Goal: Task Accomplishment & Management: Manage account settings

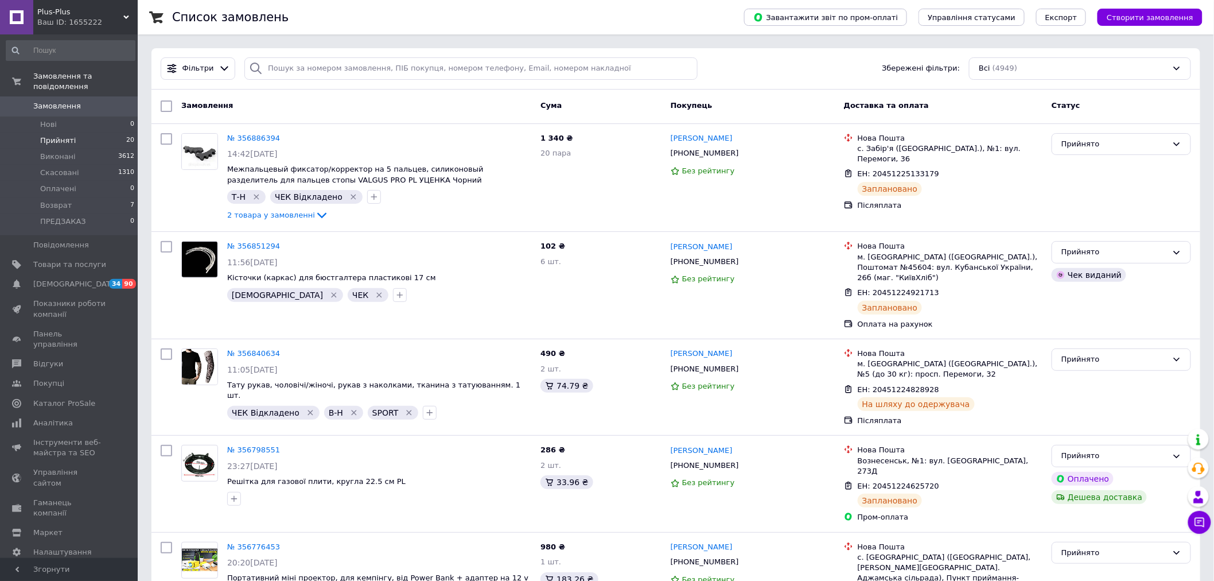
click at [61, 135] on span "Прийняті" at bounding box center [58, 140] width 36 height 10
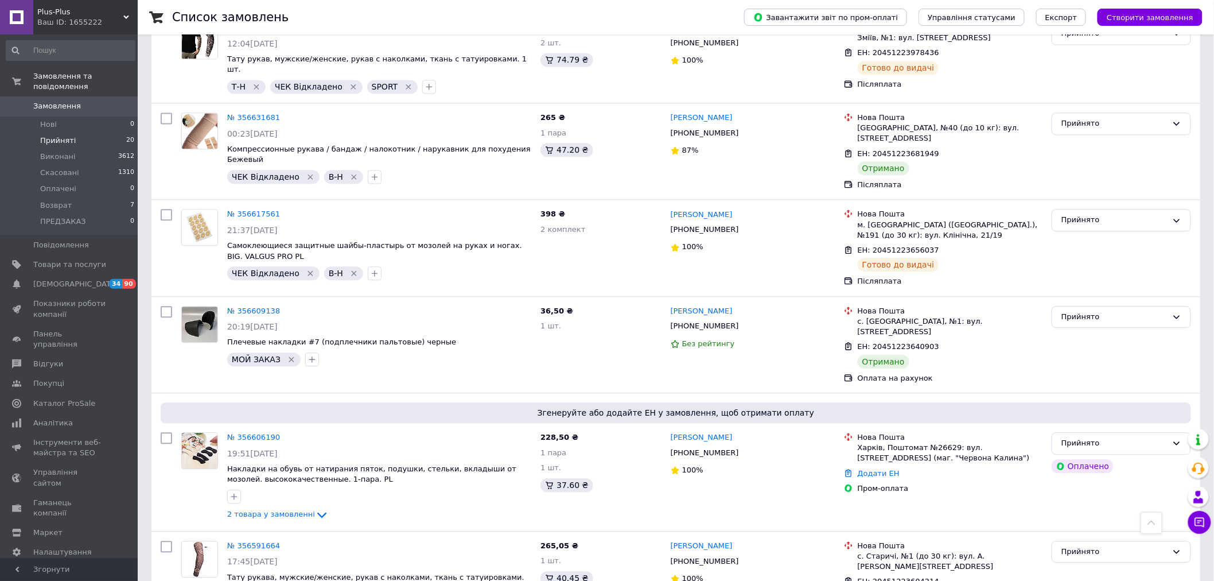
scroll to position [1019, 0]
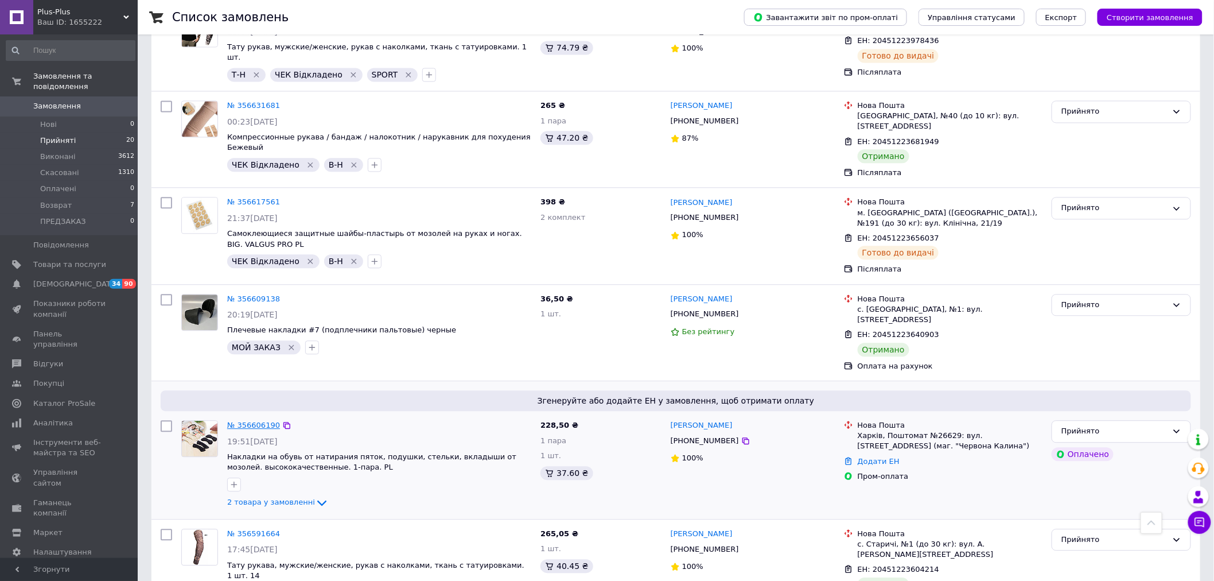
click at [256, 421] on link "№ 356606190" at bounding box center [253, 425] width 53 height 9
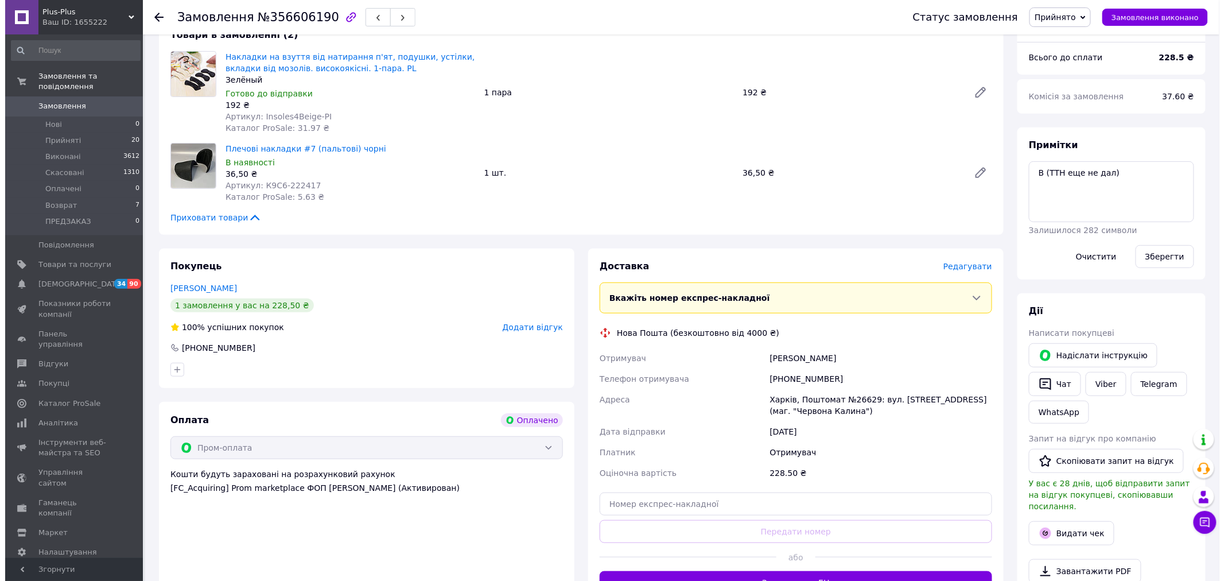
scroll to position [127, 0]
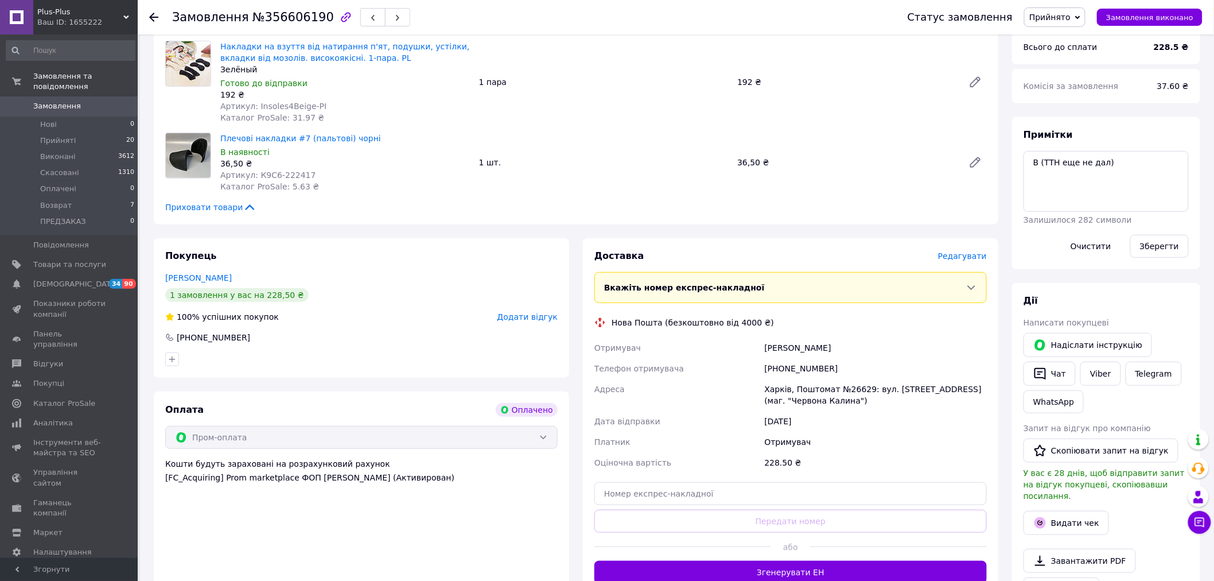
click at [975, 260] on span "Редагувати" at bounding box center [962, 255] width 49 height 9
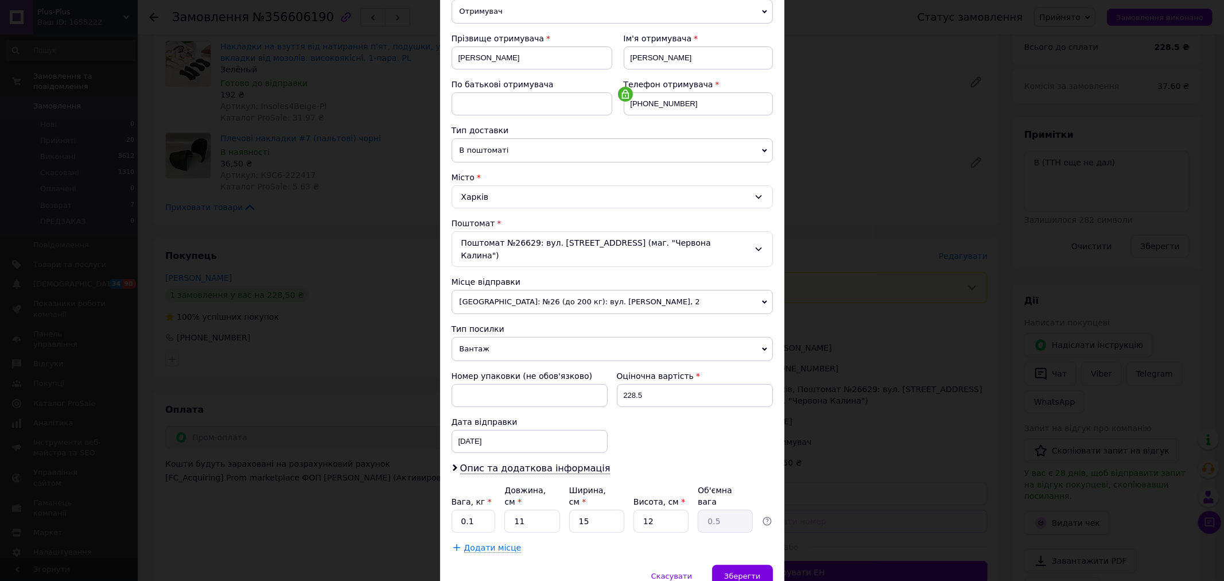
scroll to position [182, 0]
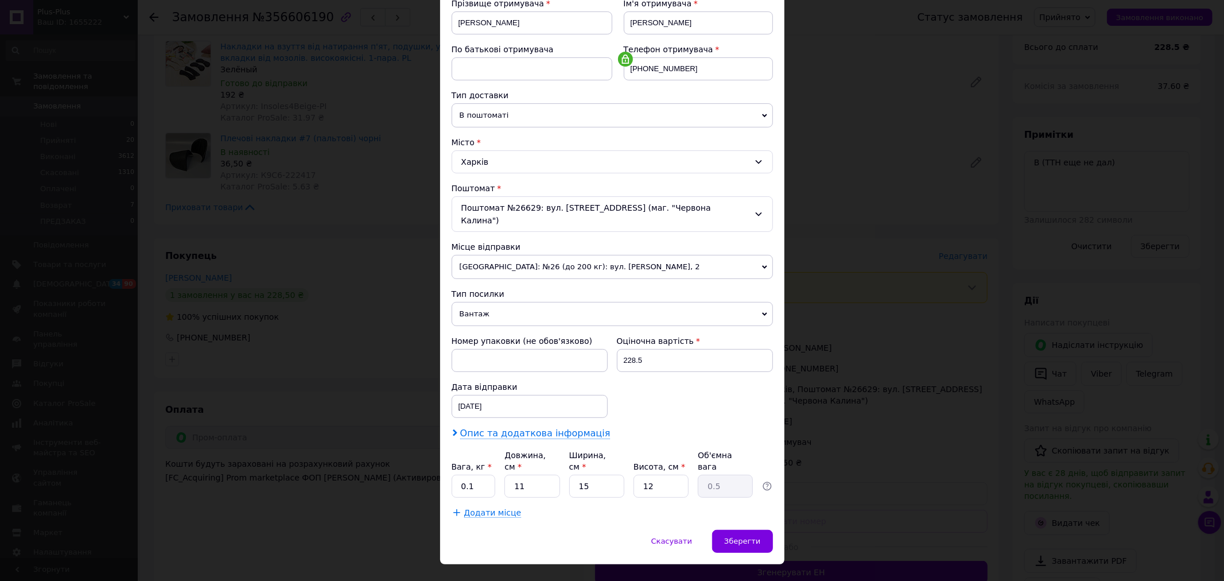
click at [496, 427] on span "Опис та додаткова інформація" at bounding box center [535, 432] width 150 height 11
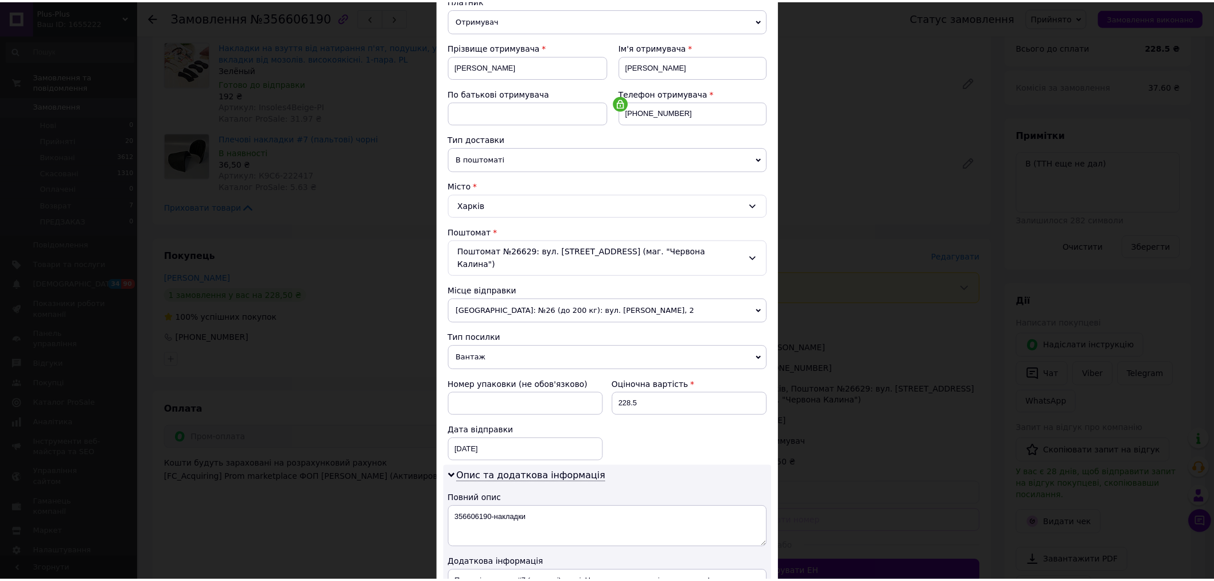
scroll to position [118, 0]
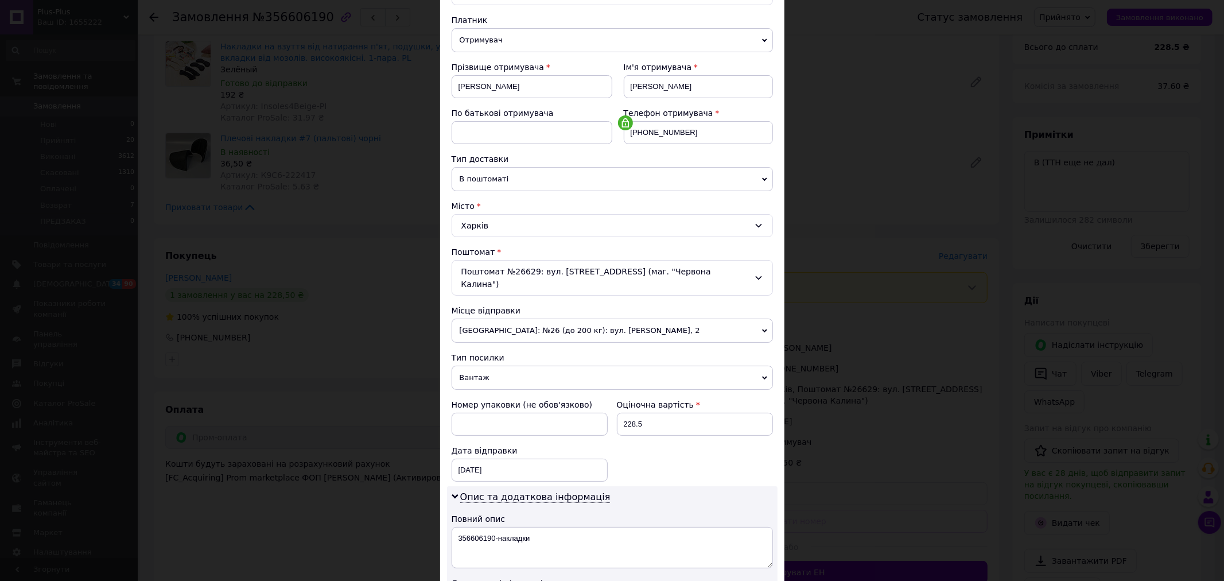
click at [839, 334] on div "× Редагування доставки Спосіб доставки Нова Пошта (безкоштовно від 4000 ₴) Плат…" at bounding box center [612, 290] width 1224 height 581
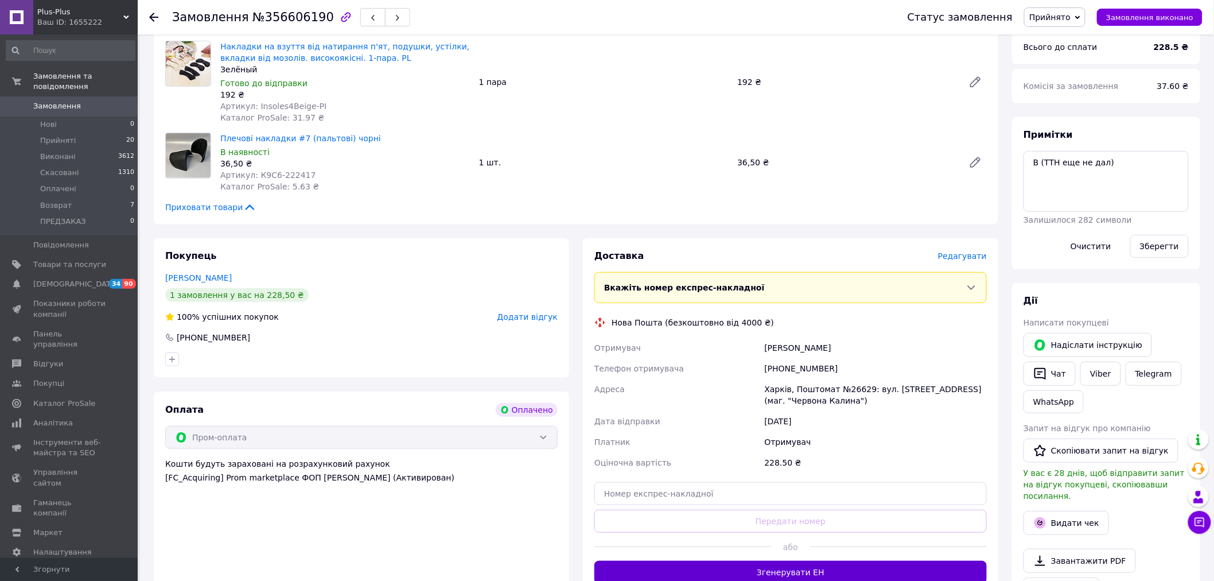
click at [791, 568] on button "Згенерувати ЕН" at bounding box center [790, 571] width 392 height 23
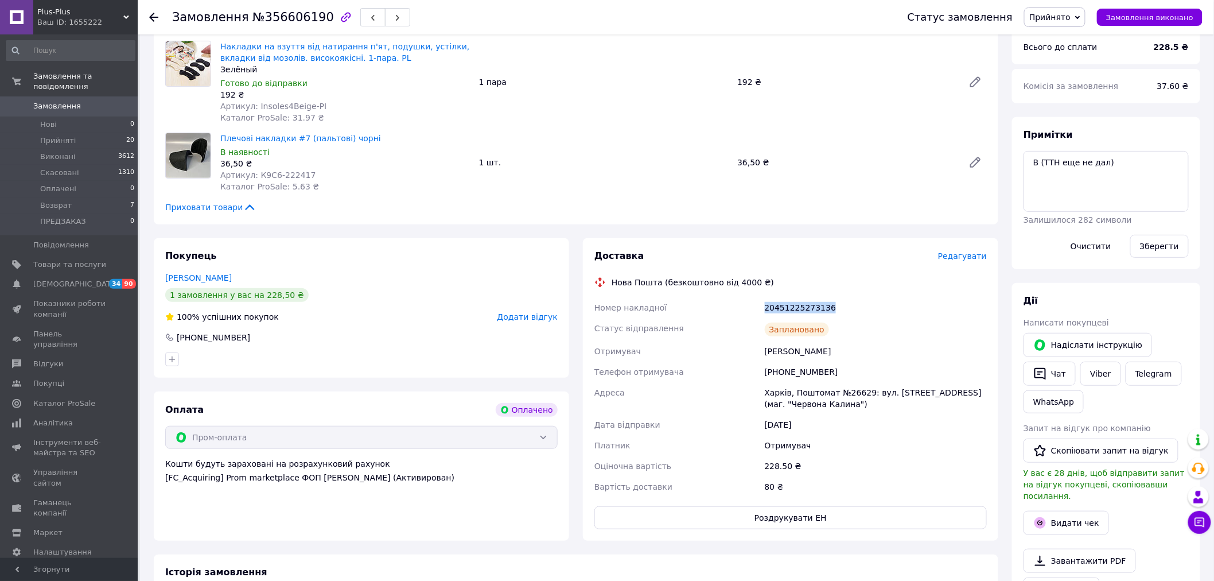
drag, startPoint x: 835, startPoint y: 302, endPoint x: 757, endPoint y: 309, distance: 77.8
click at [757, 309] on div "Номер накладної 20451225273136 Статус відправлення Заплановано Отримувач Бурлак…" at bounding box center [790, 397] width 397 height 200
copy div "Номер накладної 20451225273136"
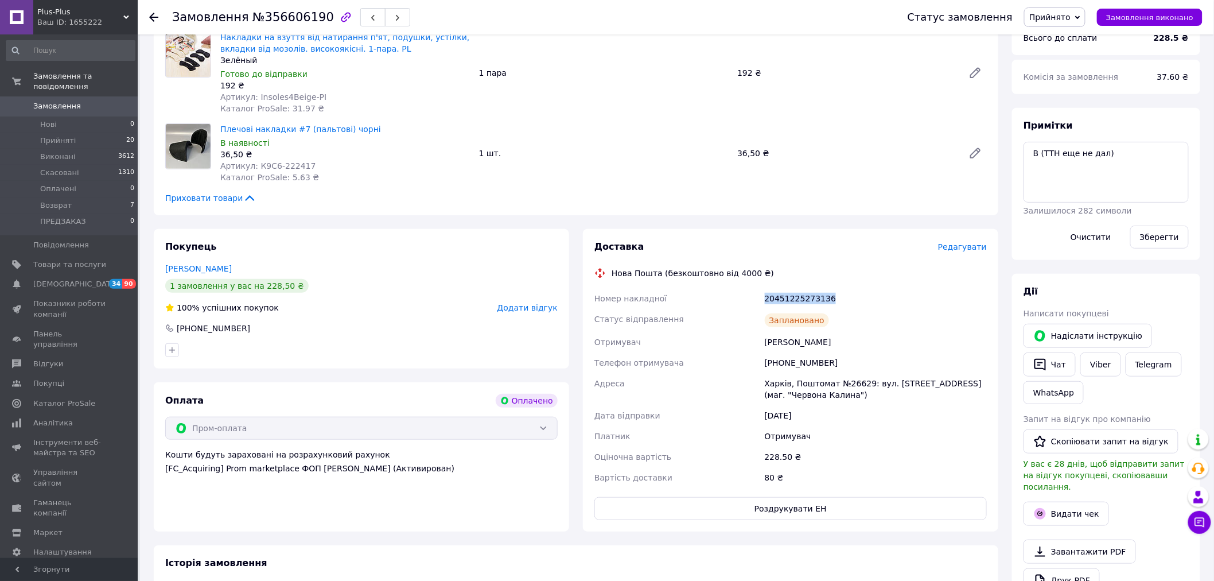
scroll to position [191, 0]
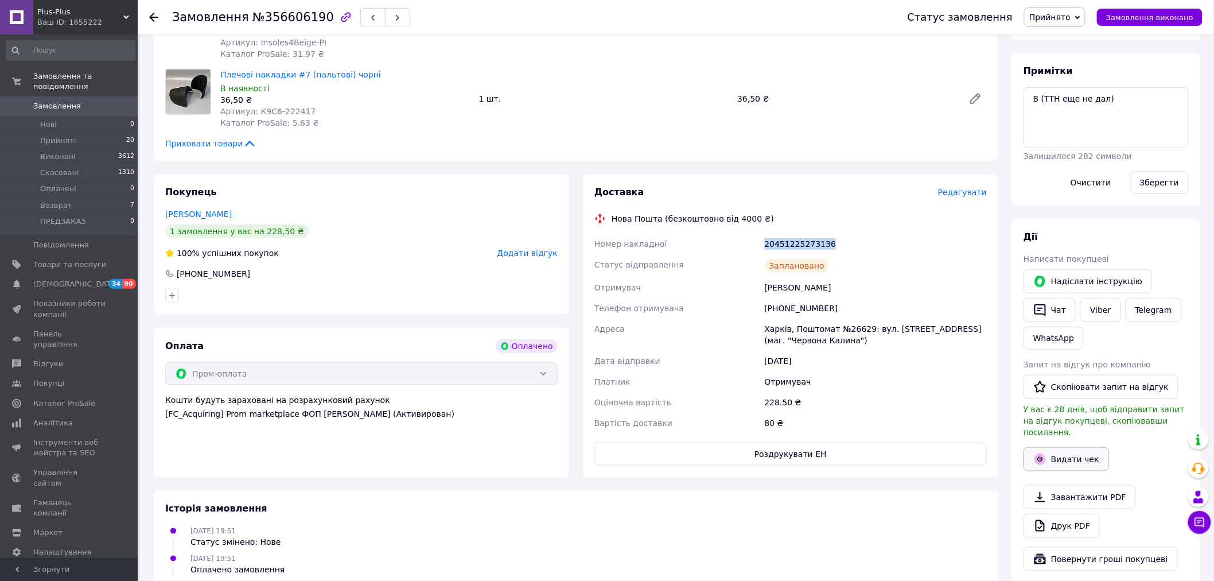
click at [1069, 449] on button "Видати чек" at bounding box center [1065, 459] width 85 height 24
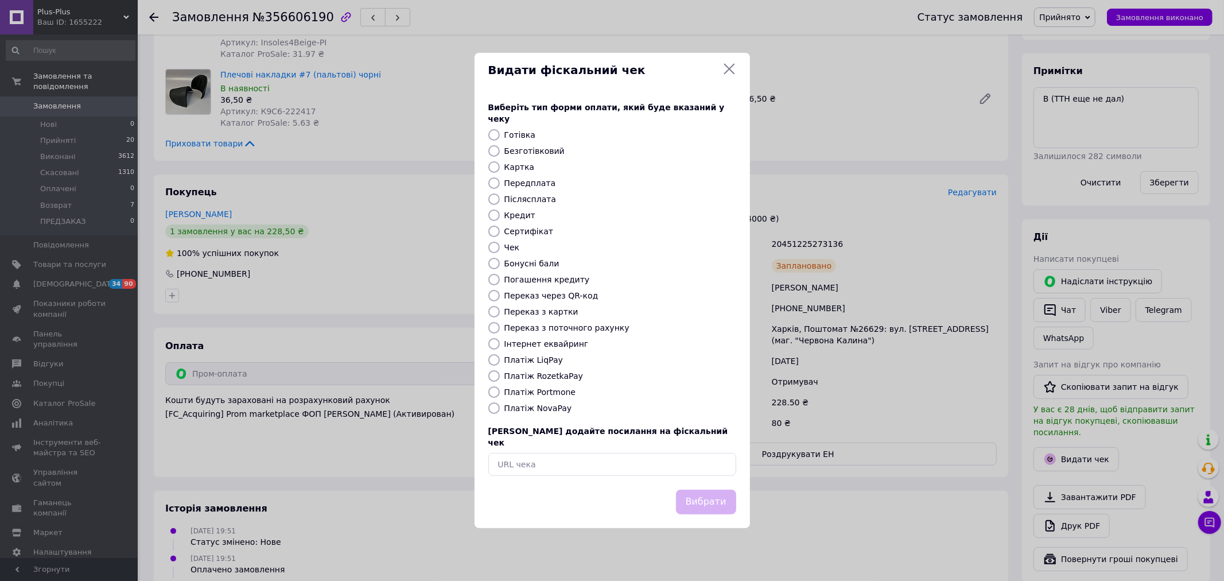
click at [563, 376] on label "Платіж RozetkaPay" at bounding box center [543, 375] width 79 height 9
click at [500, 376] on input "Платіж RozetkaPay" at bounding box center [493, 375] width 11 height 11
radio input "true"
click at [704, 490] on button "Вибрати" at bounding box center [706, 501] width 60 height 25
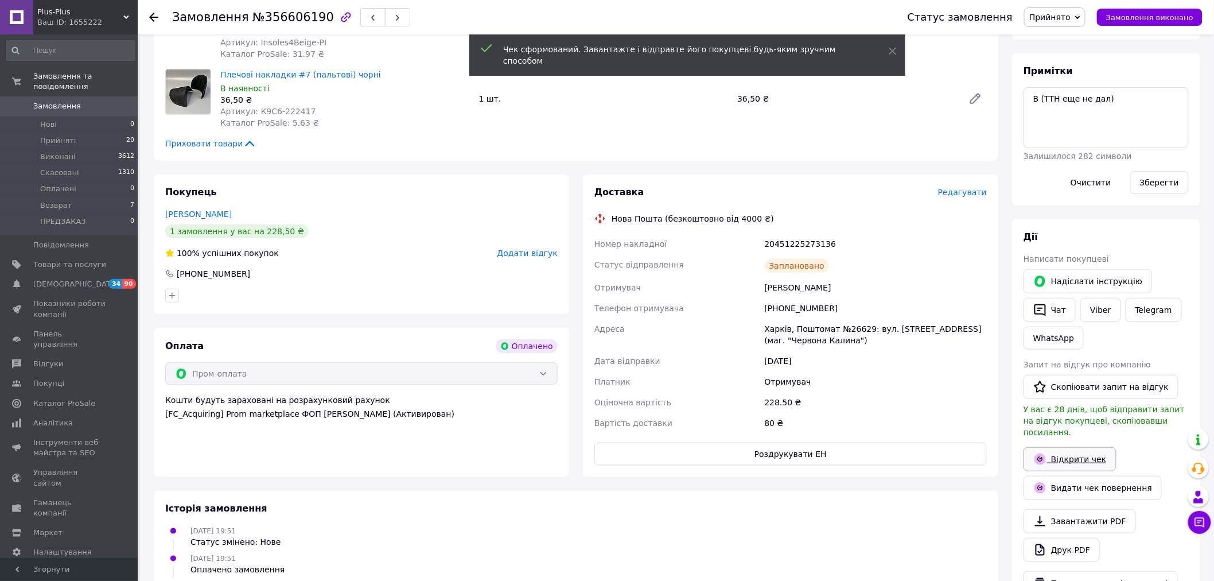
click at [1070, 449] on link "Відкрити чек" at bounding box center [1069, 459] width 93 height 24
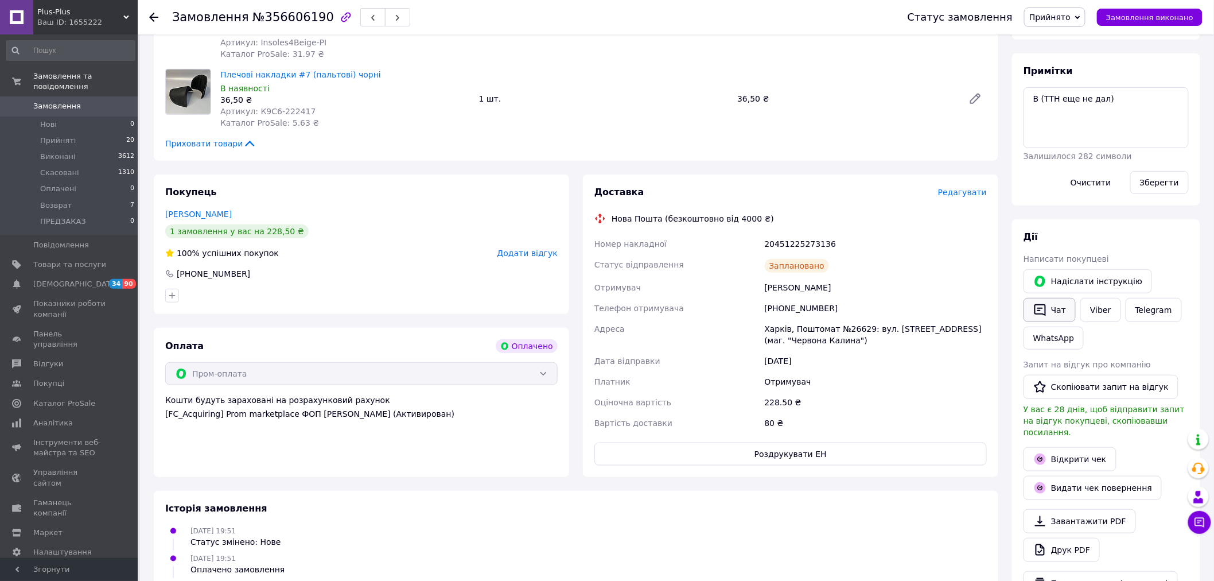
click at [1058, 312] on button "Чат" at bounding box center [1049, 310] width 52 height 24
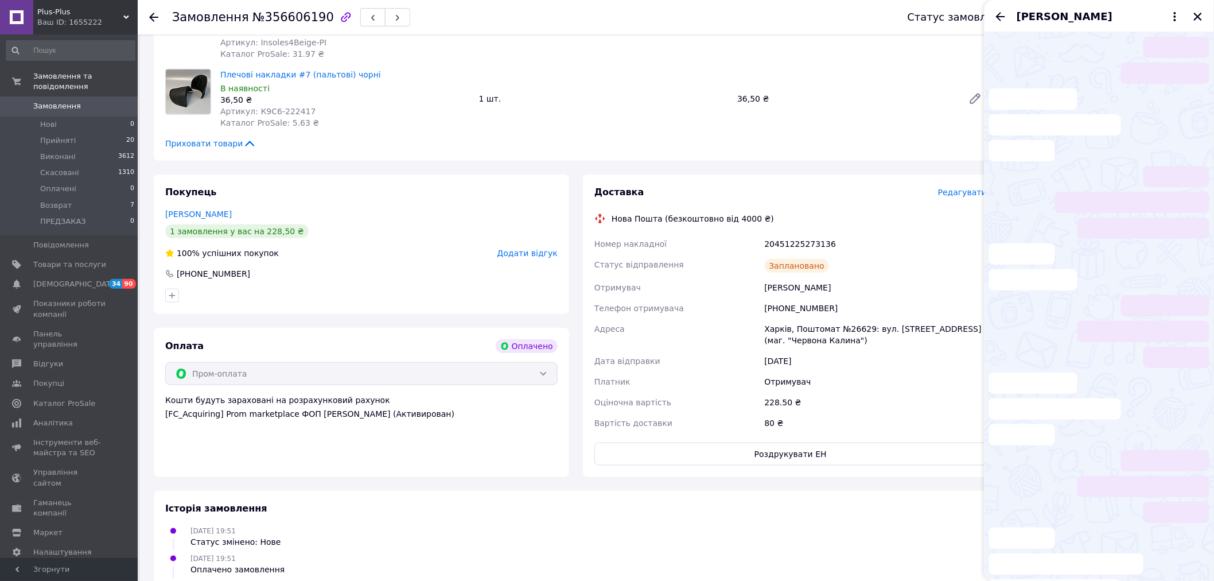
scroll to position [29, 0]
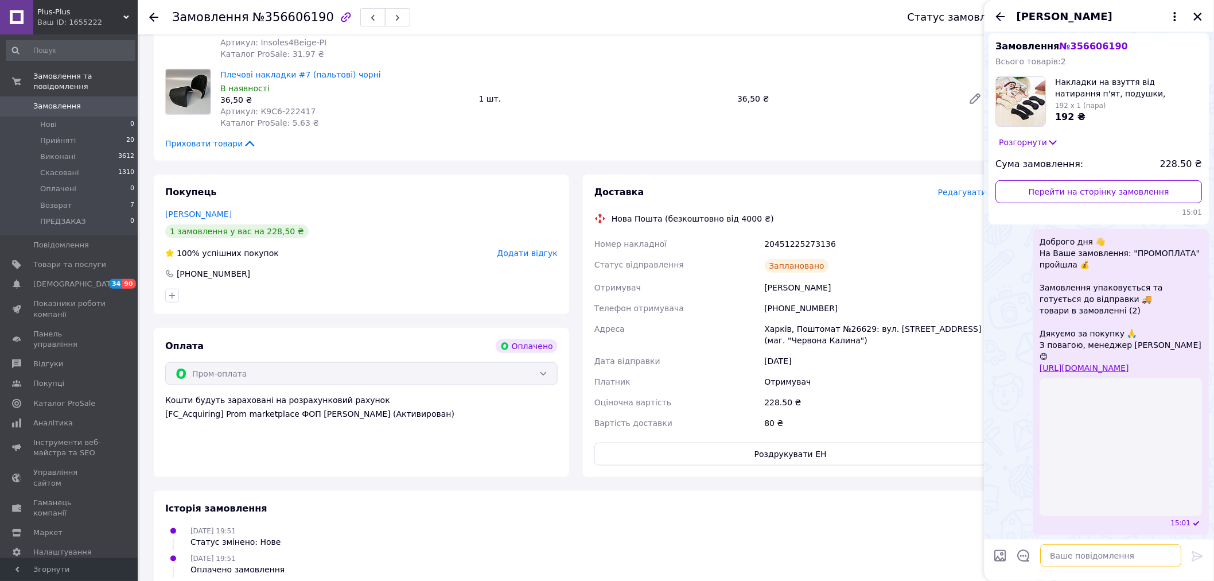
click at [1074, 551] on textarea at bounding box center [1111, 555] width 141 height 23
paste textarea "https://kasa.vchasno.ua/check-viewer/Ssa4qccHYWs"
type textarea "https://kasa.vchasno.ua/check-viewer/Ssa4qccHYWs"
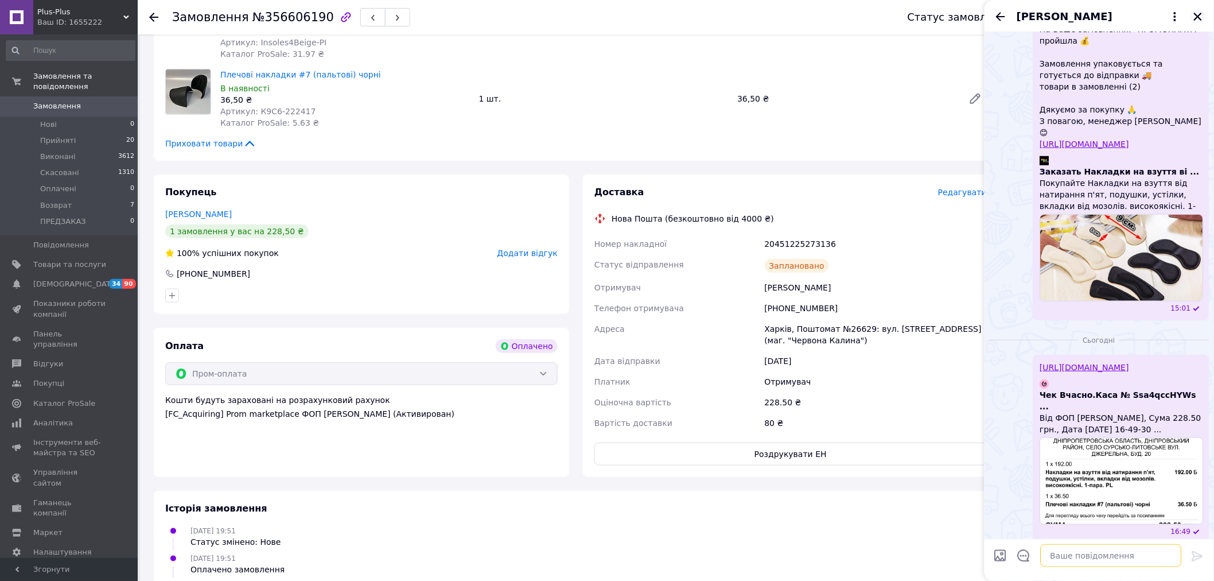
scroll to position [250, 0]
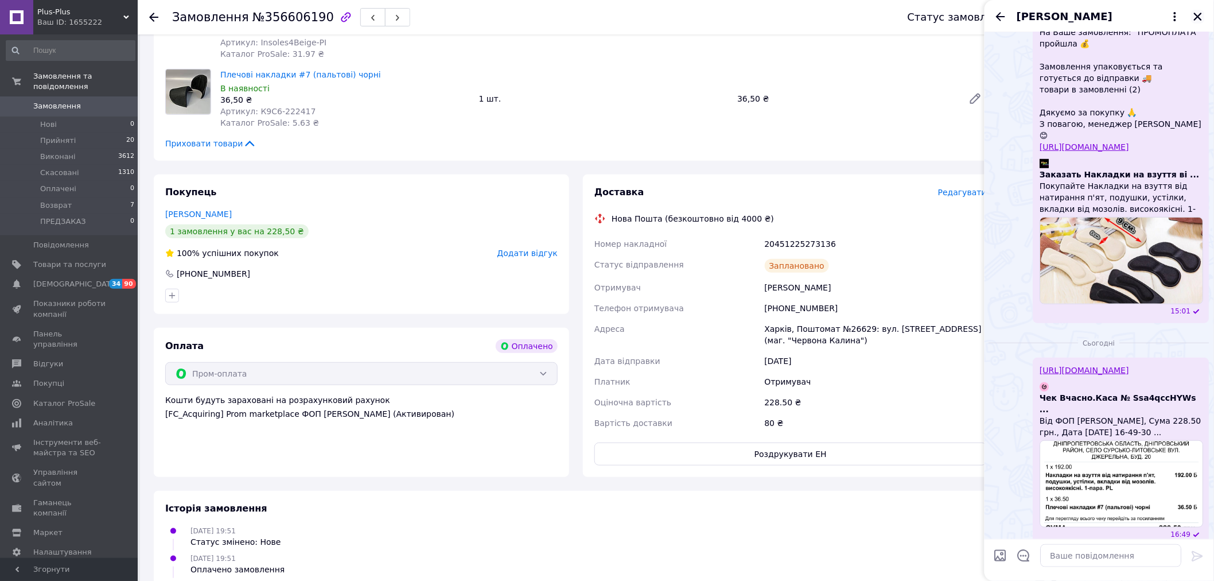
click at [1196, 16] on icon "Закрити" at bounding box center [1198, 16] width 10 height 10
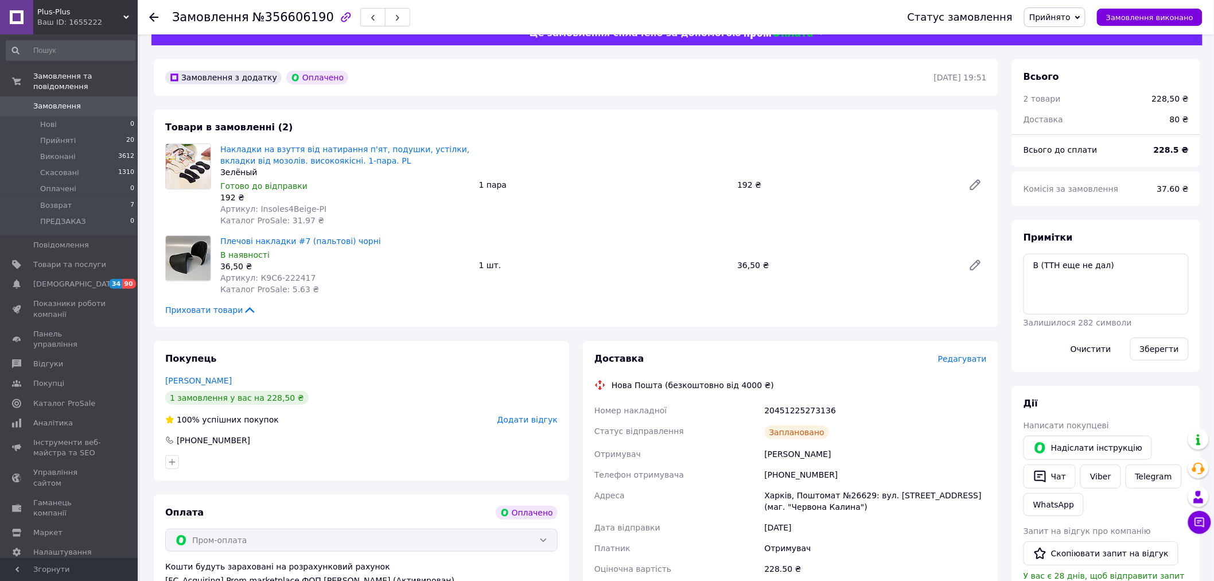
scroll to position [0, 0]
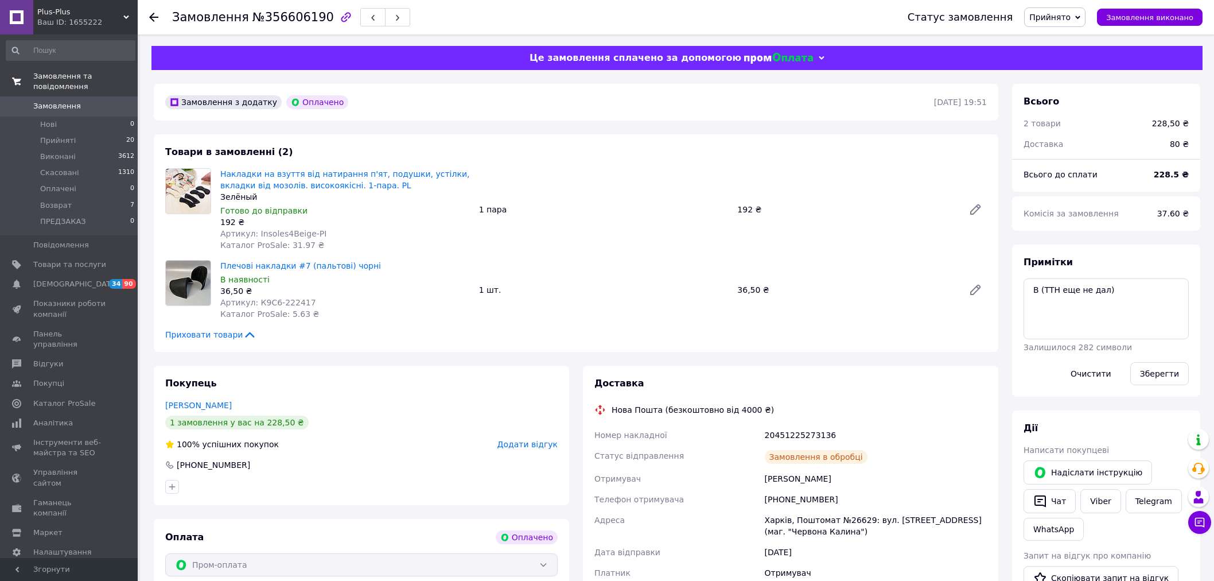
scroll to position [128, 0]
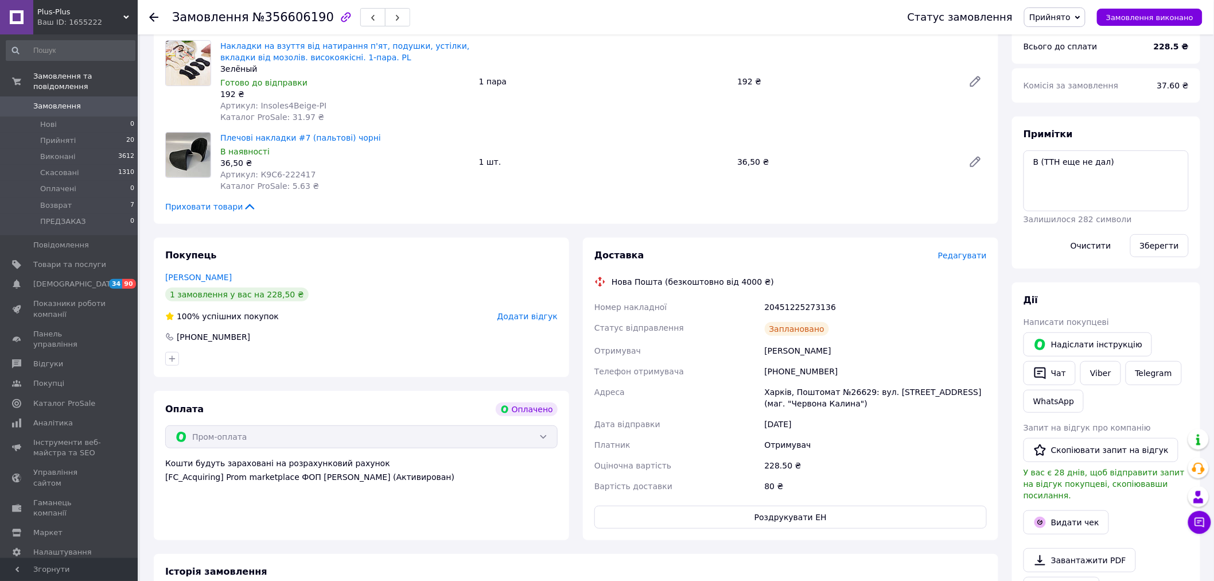
click at [54, 101] on span "Замовлення" at bounding box center [57, 106] width 48 height 10
